Goal: Task Accomplishment & Management: Use online tool/utility

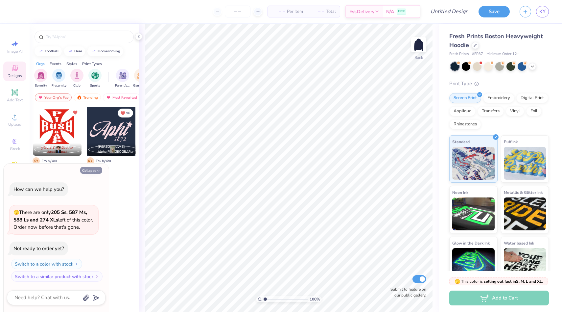
click at [97, 170] on icon "button" at bounding box center [98, 171] width 4 height 4
type textarea "x"
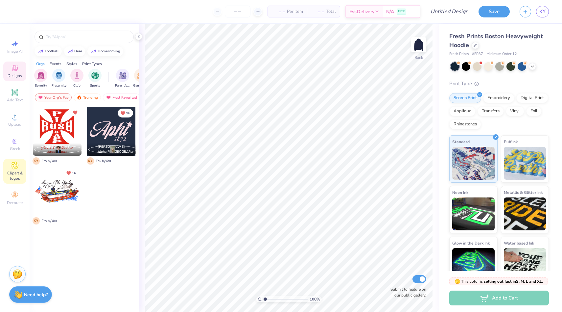
click at [16, 167] on icon at bounding box center [15, 165] width 8 height 8
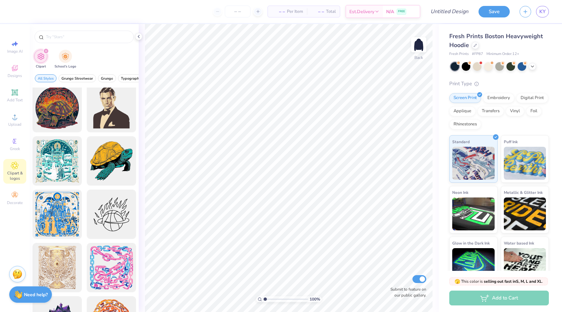
scroll to position [1370, 0]
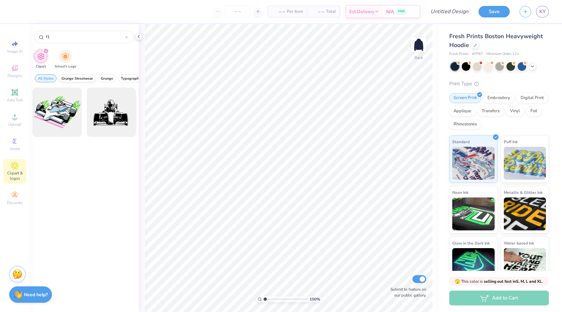
type input "f1"
click at [80, 78] on span "Grunge Streetwear" at bounding box center [77, 78] width 32 height 5
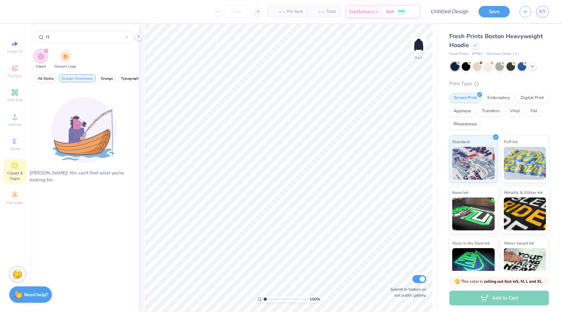
click at [49, 77] on span "All Styles" at bounding box center [46, 78] width 16 height 5
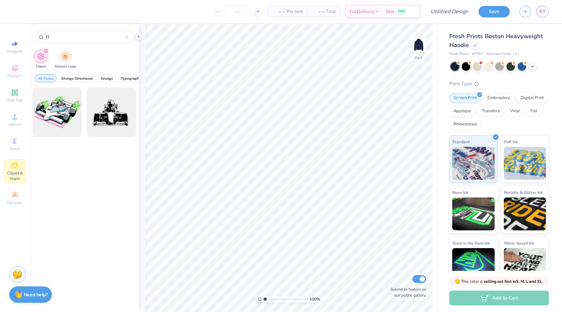
click at [45, 51] on icon "filter for Clipart" at bounding box center [46, 51] width 3 height 3
click at [13, 142] on circle at bounding box center [14, 141] width 4 height 4
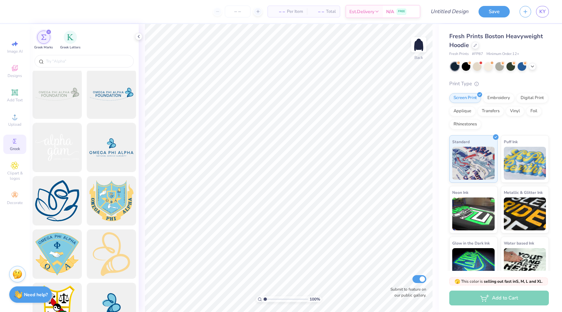
scroll to position [1804, 0]
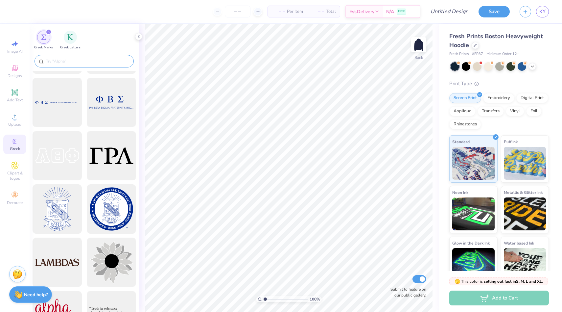
click at [69, 60] on input "text" at bounding box center [87, 61] width 84 height 7
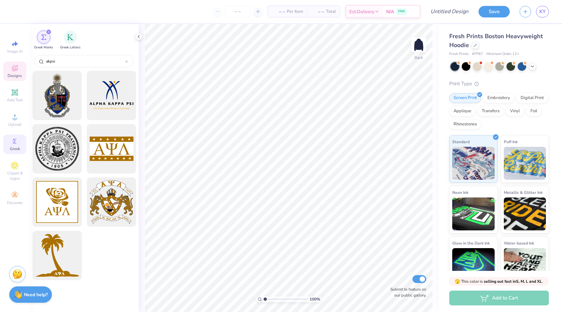
type input "akpsi"
click at [15, 69] on icon at bounding box center [15, 68] width 8 height 8
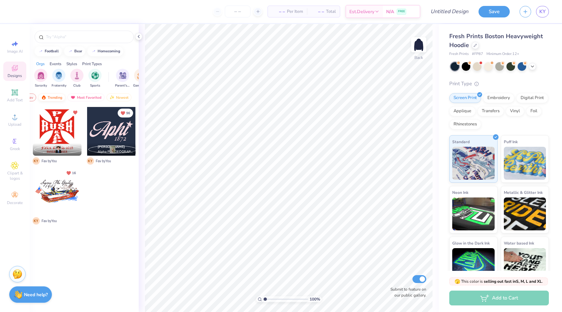
scroll to position [0, 37]
click at [53, 94] on div "Trending" at bounding box center [50, 97] width 27 height 8
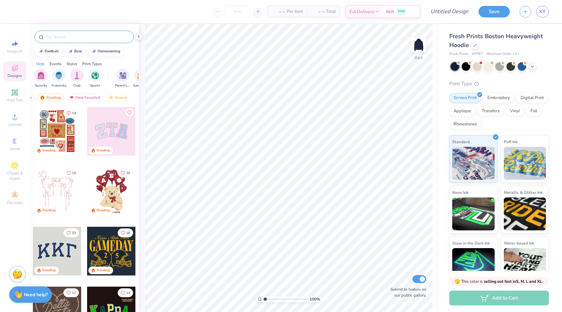
click at [55, 35] on input "text" at bounding box center [87, 37] width 84 height 7
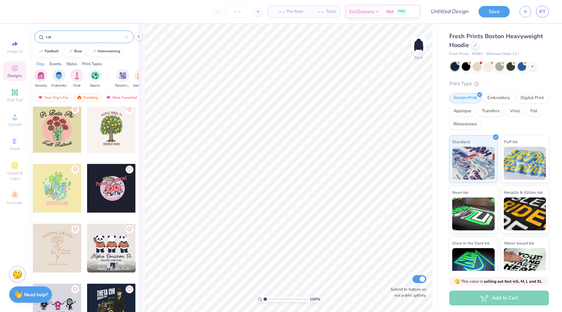
scroll to position [1743, 0]
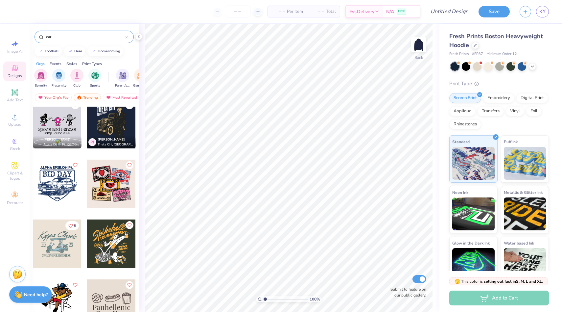
drag, startPoint x: 58, startPoint y: 36, endPoint x: 25, endPoint y: 31, distance: 33.9
click at [25, 31] on div "– – Per Item – – Total Est. Delivery N/A FREE Design Title Save KY Image AI Des…" at bounding box center [281, 156] width 562 height 312
type input "race"
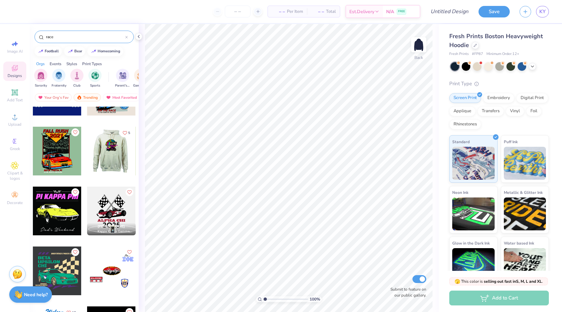
scroll to position [1058, 0]
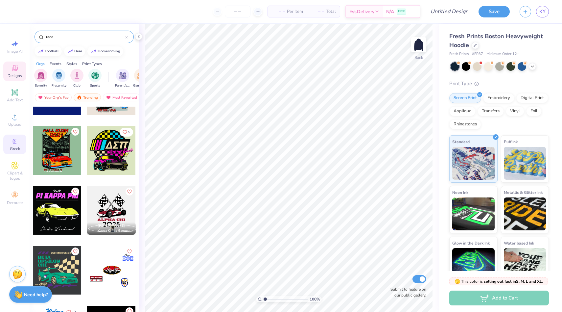
click at [11, 144] on icon at bounding box center [15, 141] width 8 height 8
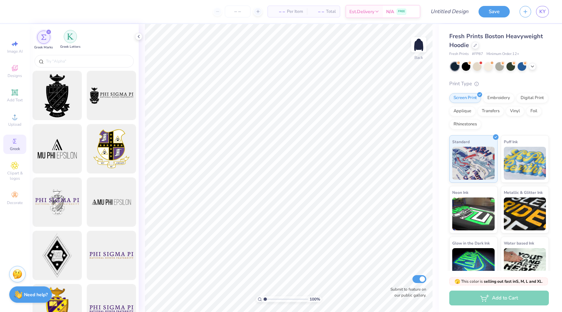
click at [70, 40] on div "filter for Greek Letters" at bounding box center [70, 36] width 13 height 13
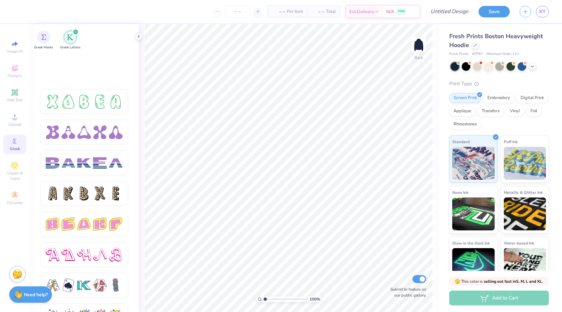
scroll to position [1056, 0]
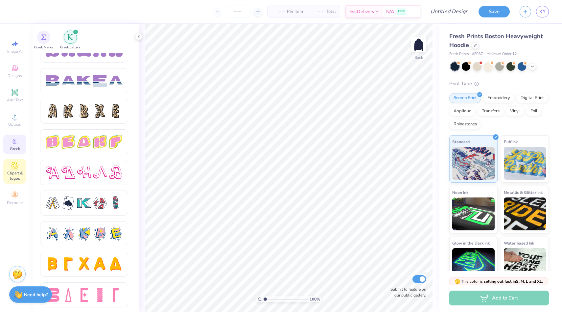
click at [13, 171] on span "Clipart & logos" at bounding box center [14, 175] width 23 height 11
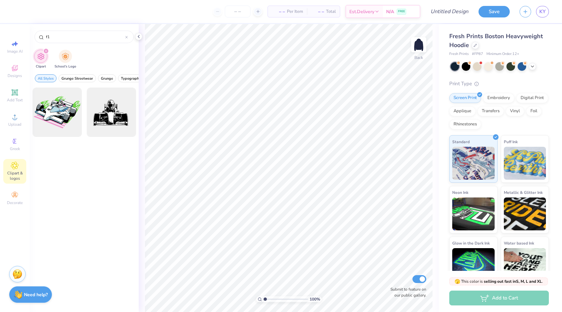
click at [46, 49] on div "filter for Clipart" at bounding box center [46, 51] width 6 height 6
click at [10, 196] on div "Decorate" at bounding box center [14, 197] width 23 height 19
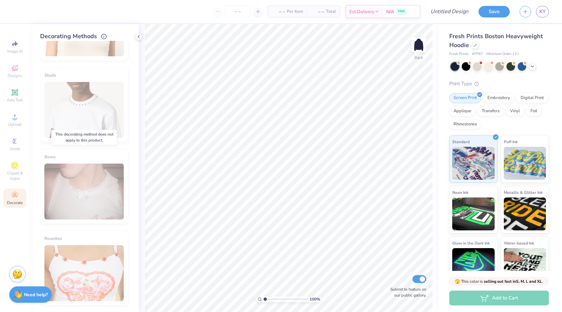
scroll to position [0, 0]
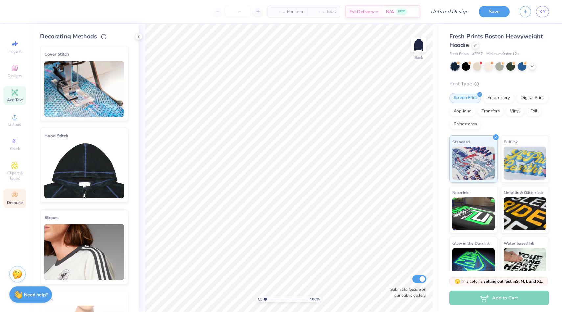
click at [13, 91] on icon at bounding box center [14, 92] width 5 height 5
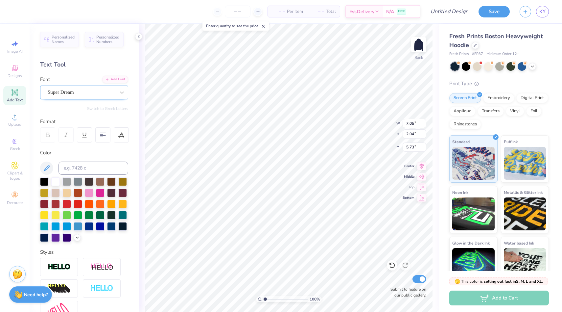
click at [106, 90] on div "Super Dream" at bounding box center [81, 92] width 69 height 10
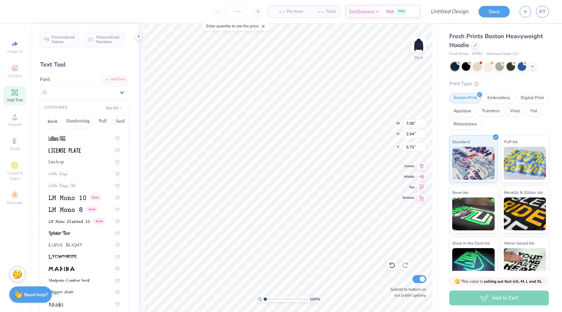
scroll to position [2541, 0]
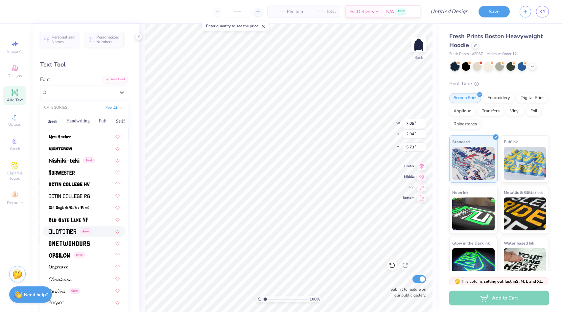
click at [15, 235] on div "Image AI Designs Add Text Upload Greek Clipart & logos Decorate" at bounding box center [15, 168] width 30 height 288
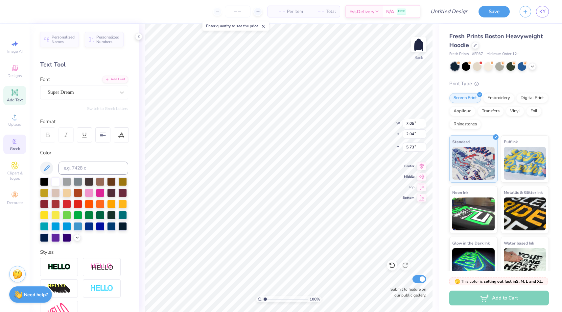
click at [14, 146] on span "Greek" at bounding box center [15, 148] width 10 height 5
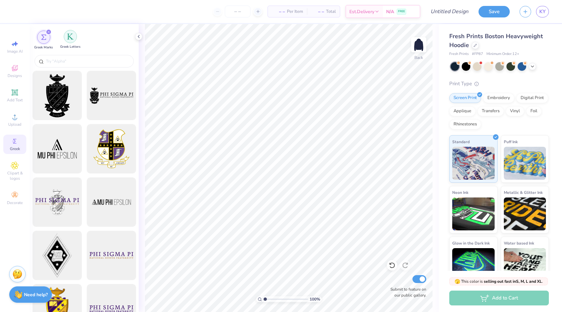
click at [68, 34] on img "filter for Greek Letters" at bounding box center [70, 36] width 7 height 7
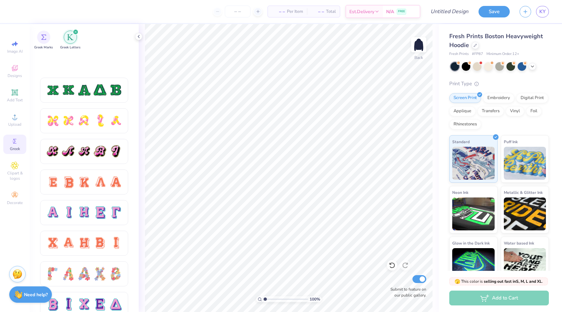
scroll to position [368, 0]
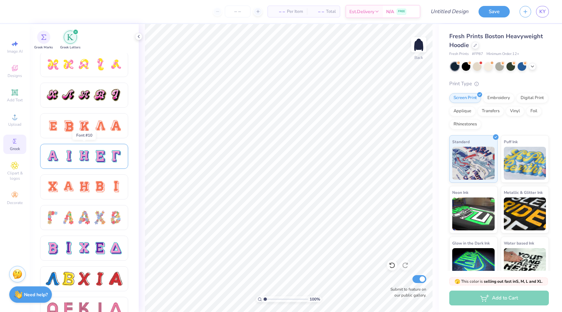
click at [99, 156] on div at bounding box center [100, 156] width 14 height 14
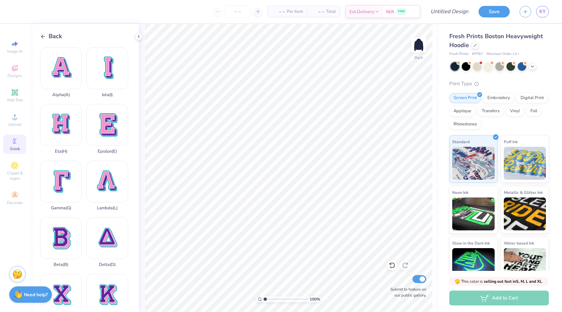
click at [41, 35] on icon at bounding box center [43, 37] width 6 height 6
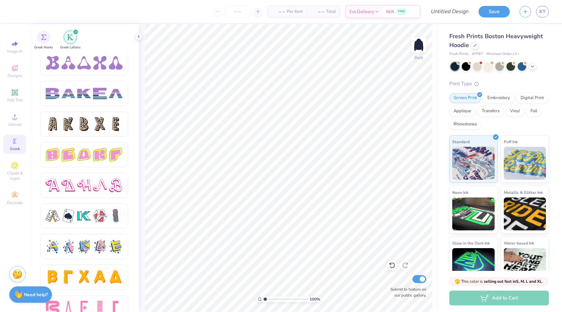
scroll to position [1056, 0]
